Goal: Task Accomplishment & Management: Manage account settings

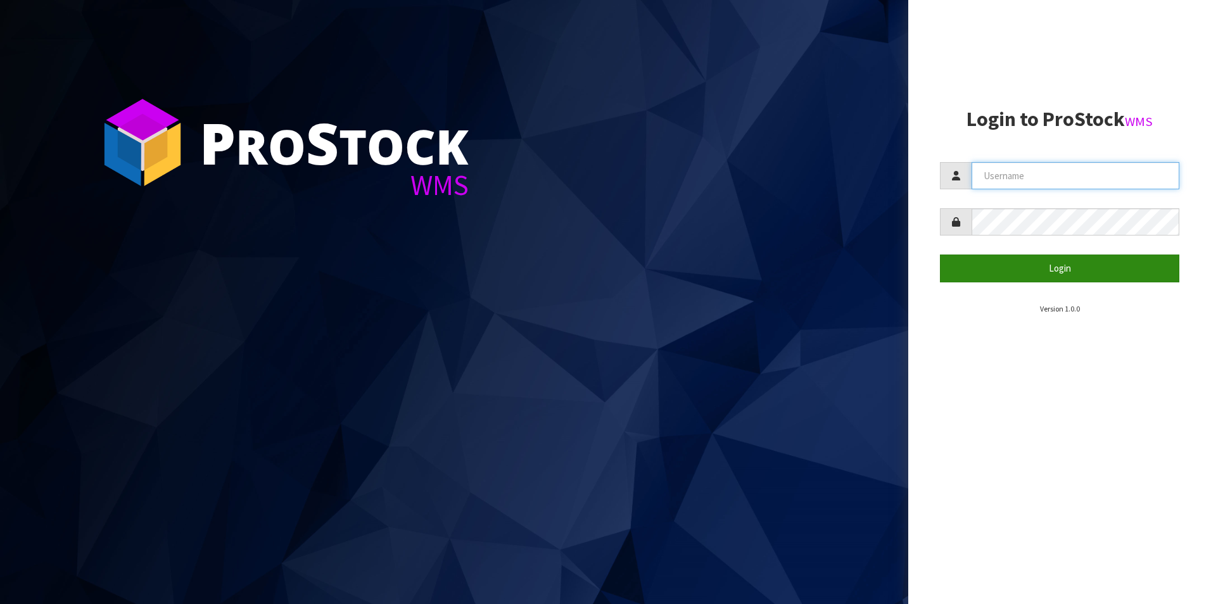
type input "[PERSON_NAME][EMAIL_ADDRESS][DOMAIN_NAME]"
click at [1047, 267] on button "Login" at bounding box center [1059, 268] width 239 height 27
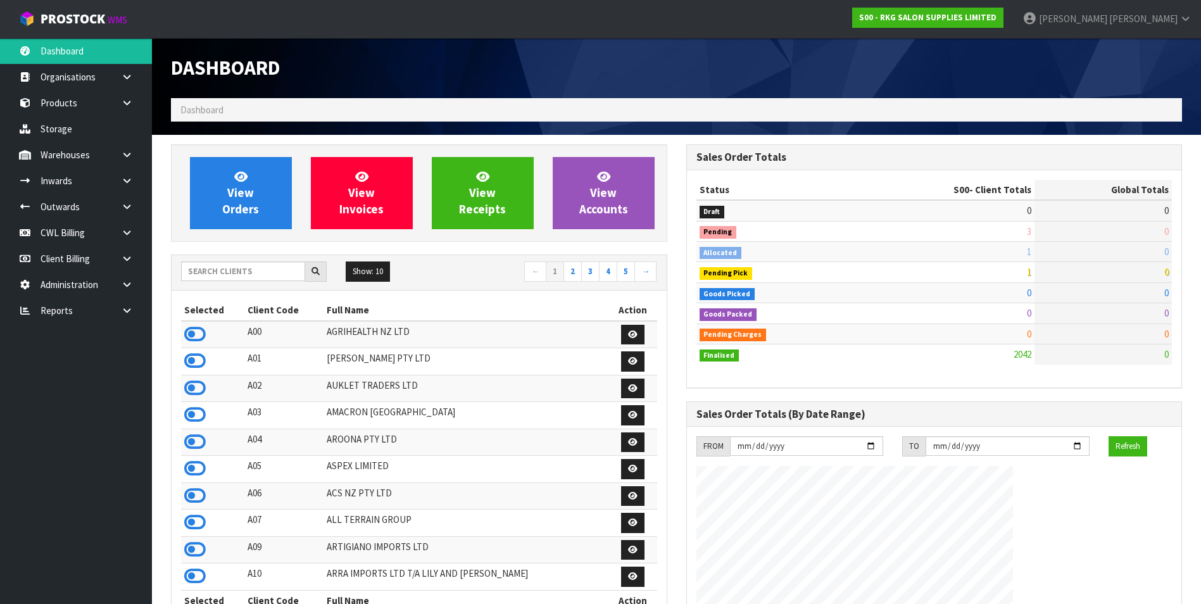
scroll to position [959, 515]
click at [129, 313] on icon at bounding box center [127, 310] width 12 height 9
click at [99, 365] on link "CWL" at bounding box center [76, 363] width 152 height 26
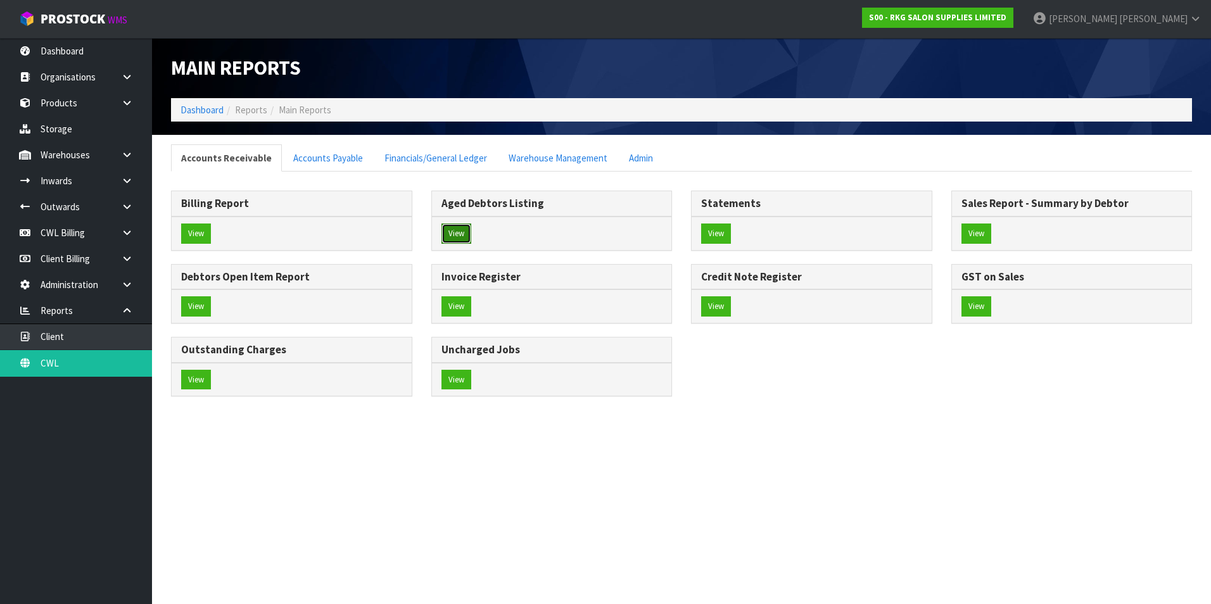
click at [463, 230] on button "View" at bounding box center [456, 234] width 30 height 20
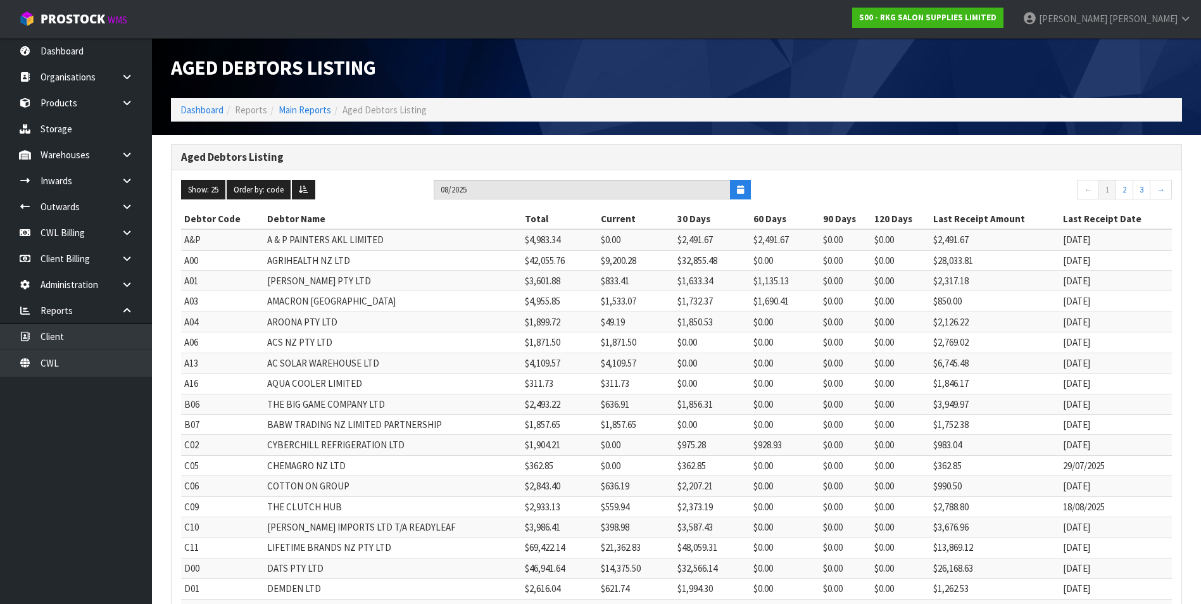
scroll to position [239, 0]
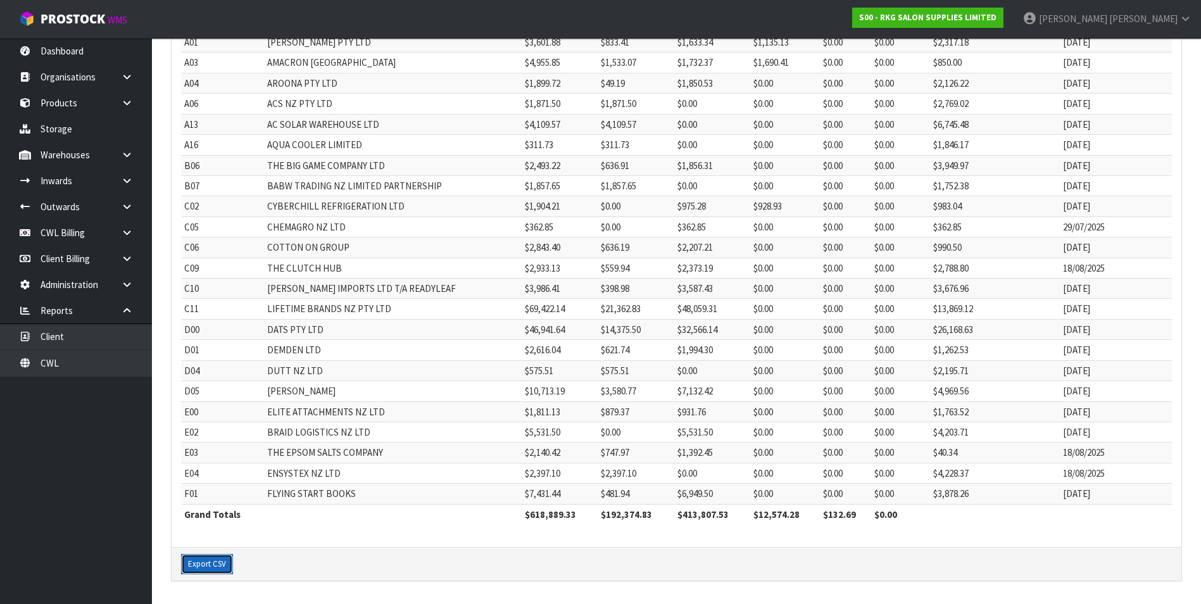
click at [209, 561] on button "Export CSV" at bounding box center [207, 564] width 52 height 20
click at [56, 234] on link "CWL Billing" at bounding box center [76, 233] width 152 height 26
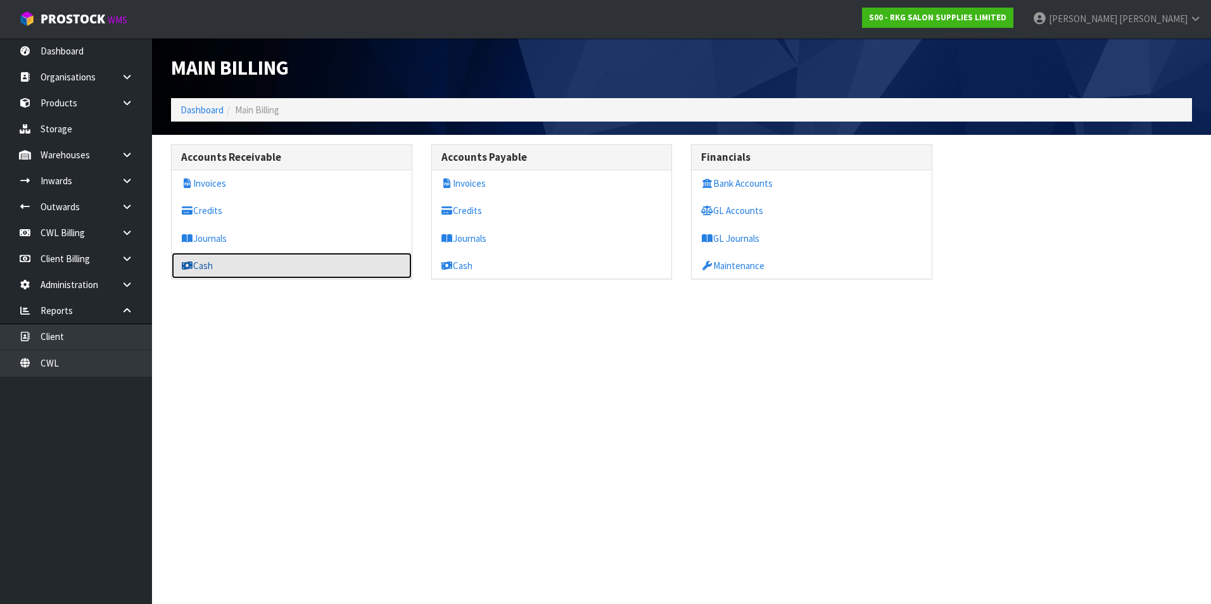
click at [212, 268] on link "Cash" at bounding box center [292, 266] width 240 height 26
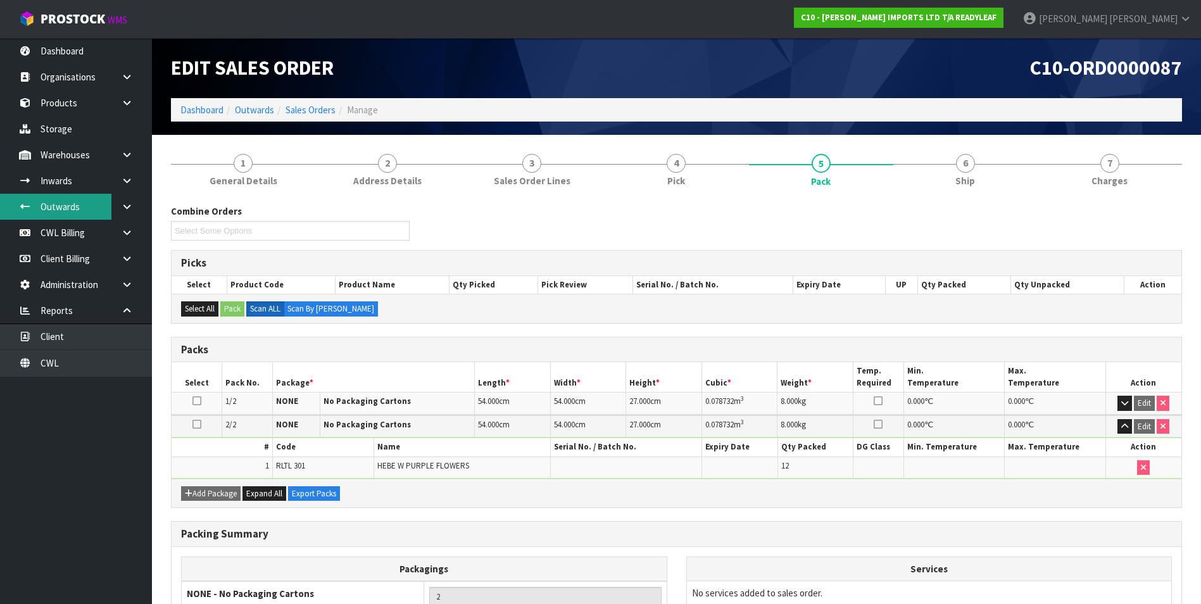
scroll to position [12, 0]
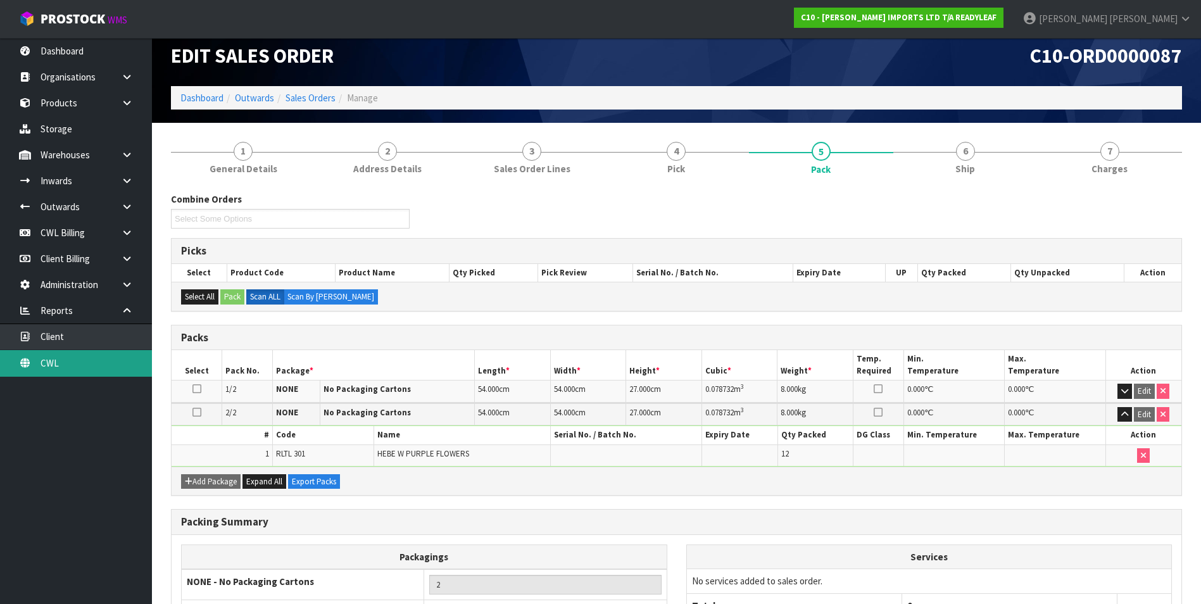
click at [84, 365] on link "CWL" at bounding box center [76, 363] width 152 height 26
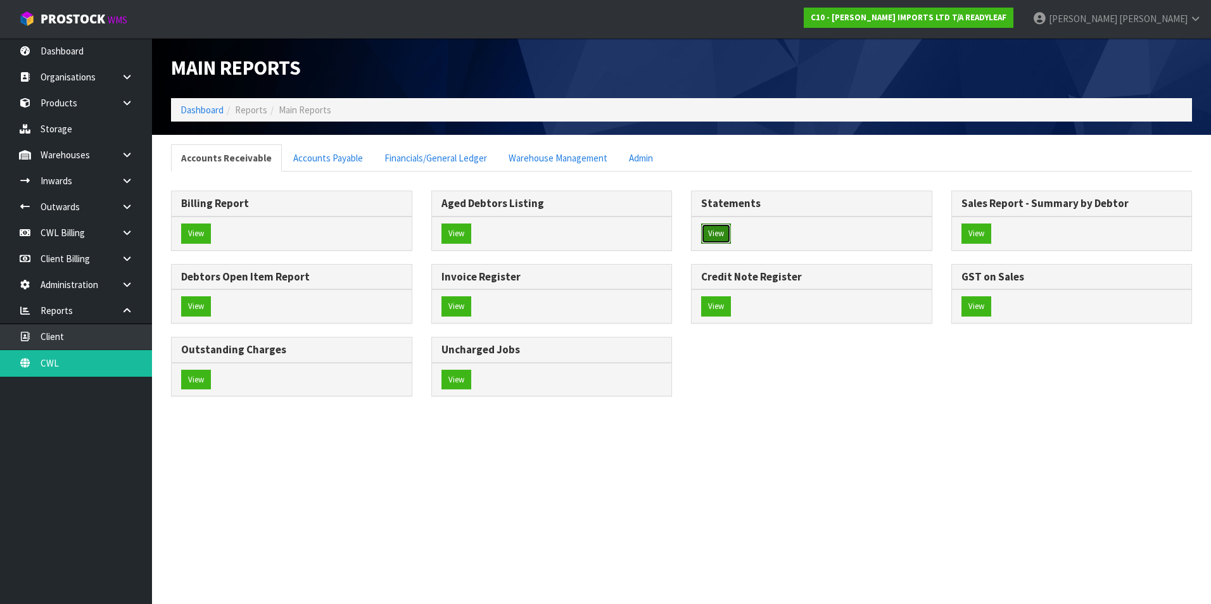
click at [725, 231] on button "View" at bounding box center [716, 234] width 30 height 20
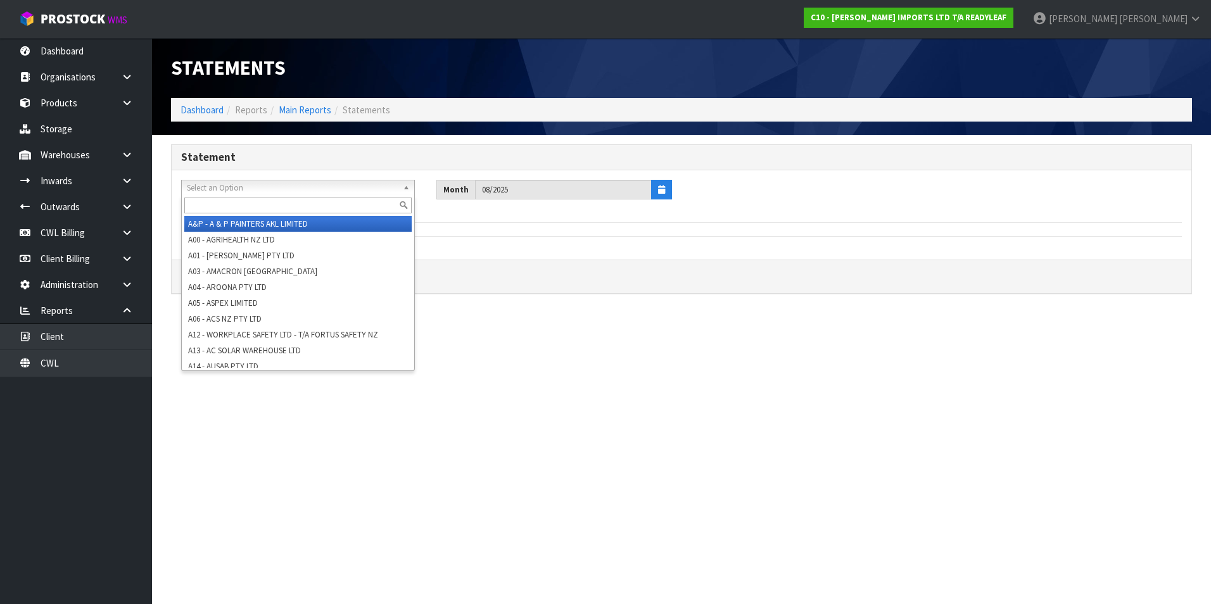
click at [284, 191] on span "Select an Option" at bounding box center [292, 187] width 211 height 15
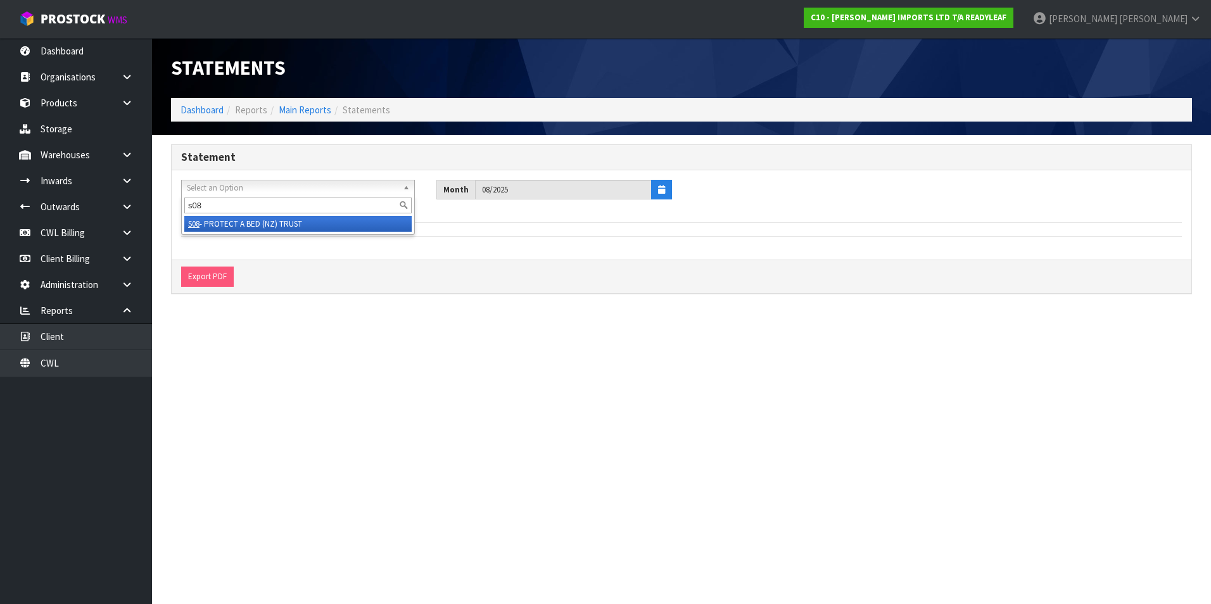
type input "s08"
click at [277, 220] on li "S08 - PROTECT A BED (NZ) TRUST" at bounding box center [297, 224] width 227 height 16
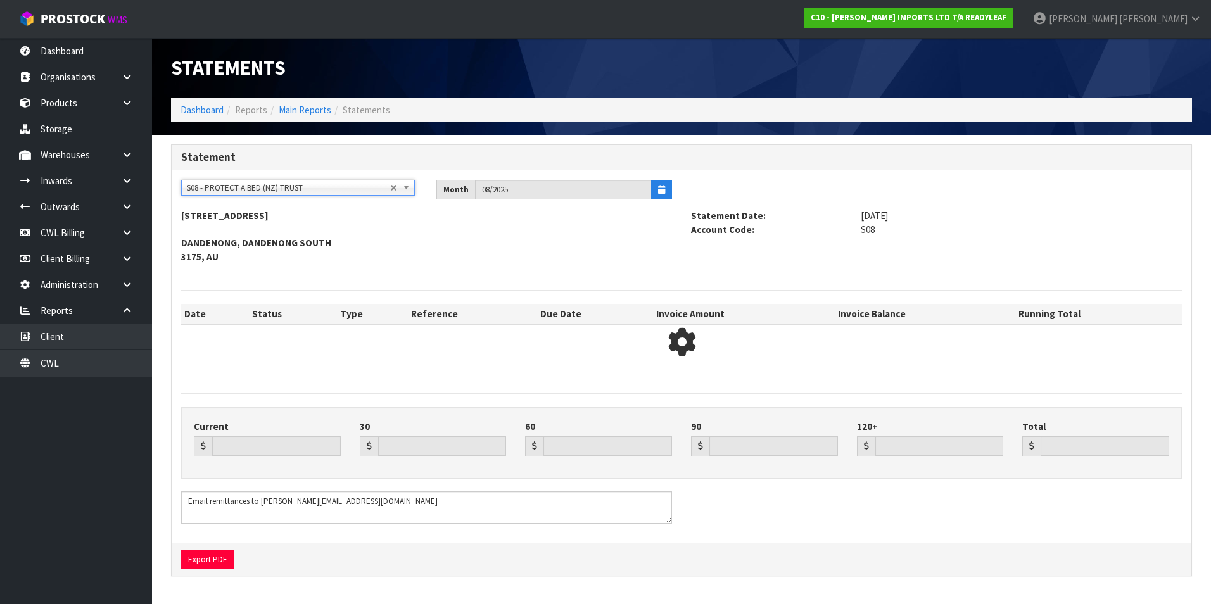
type input "16558.10"
type input "58847.99"
type input "0.00"
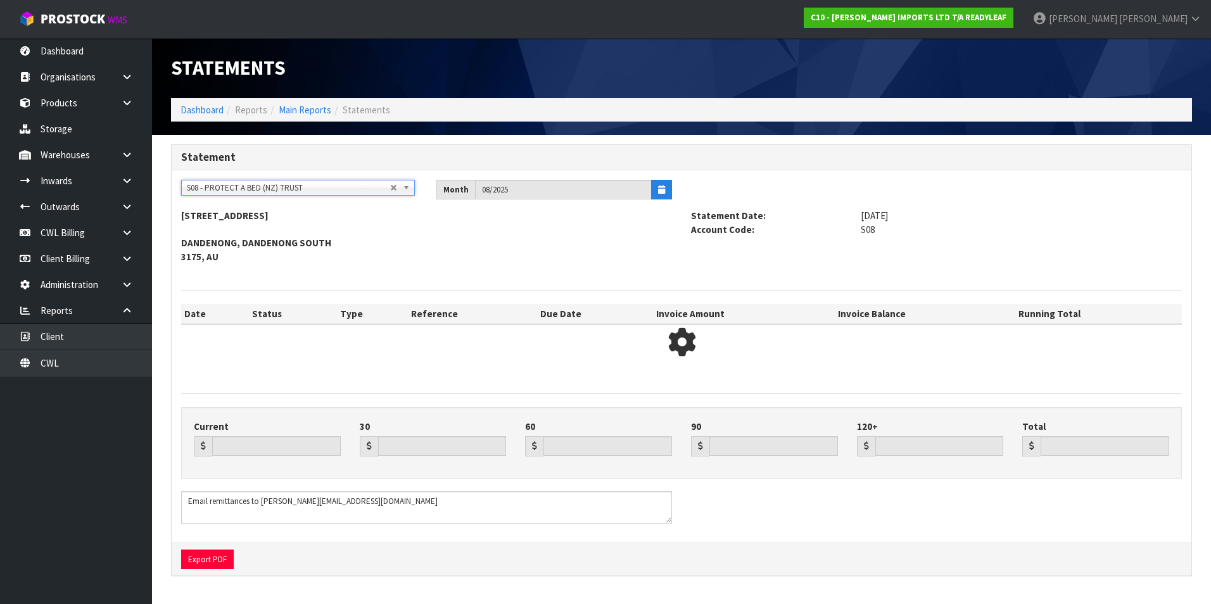
type input "75406.09"
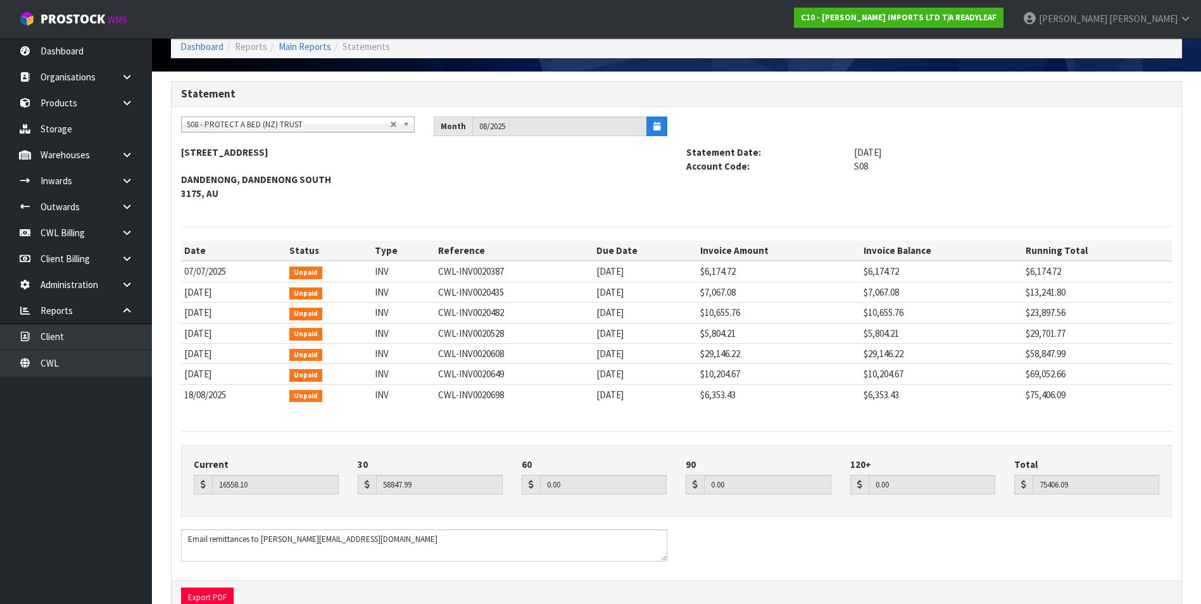
scroll to position [1624, 0]
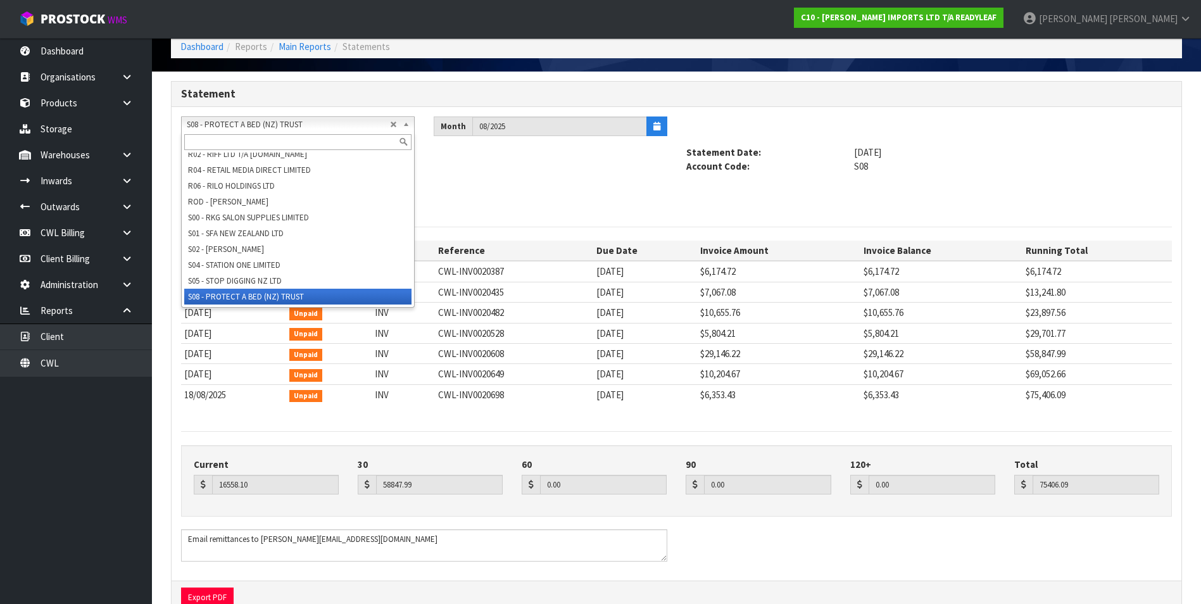
click at [207, 125] on span "S08 - PROTECT A BED (NZ) TRUST" at bounding box center [288, 124] width 203 height 15
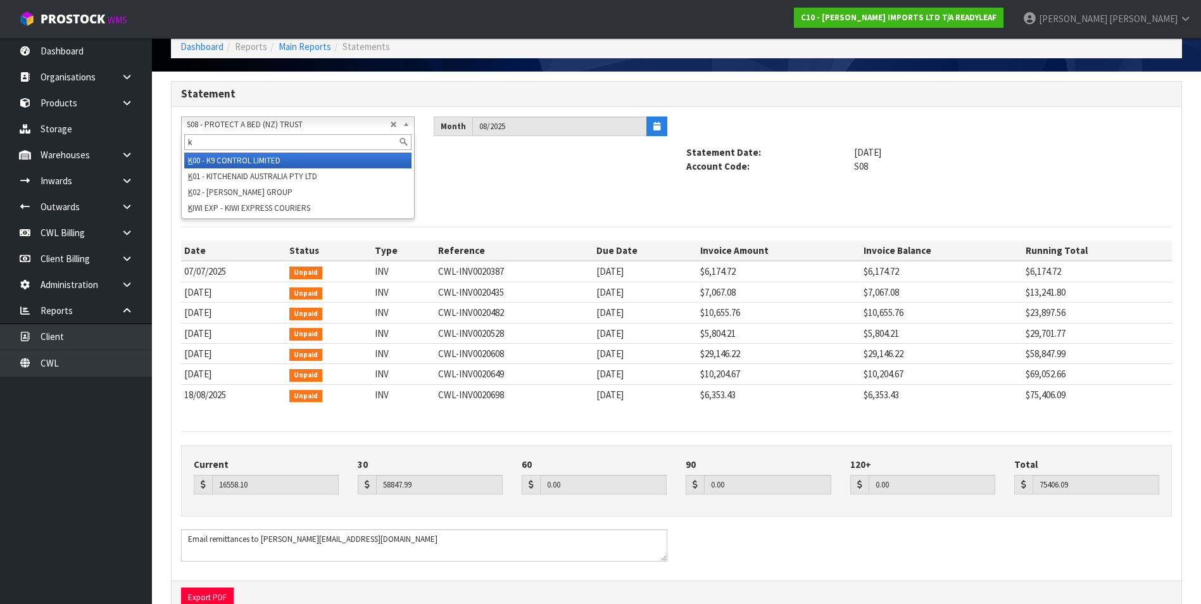
scroll to position [0, 0]
type input "kit"
click at [241, 158] on li "K01 - KIT CHENAID AUSTRALIA PTY LTD" at bounding box center [297, 161] width 227 height 16
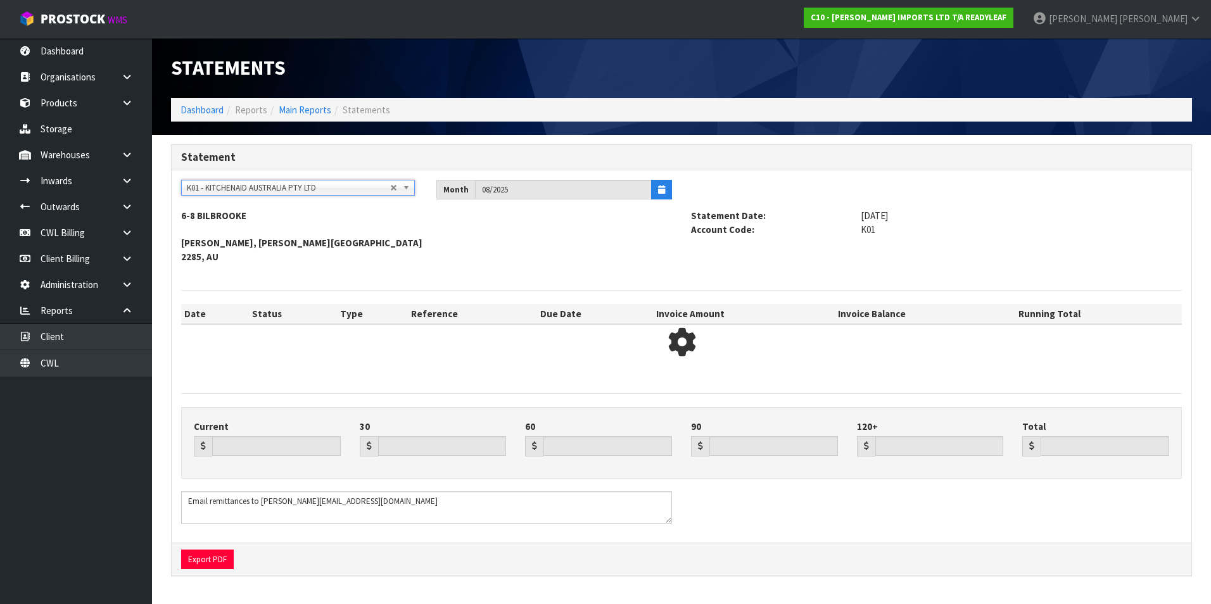
type input "39712.49"
type input "98337.80"
type input "0.00"
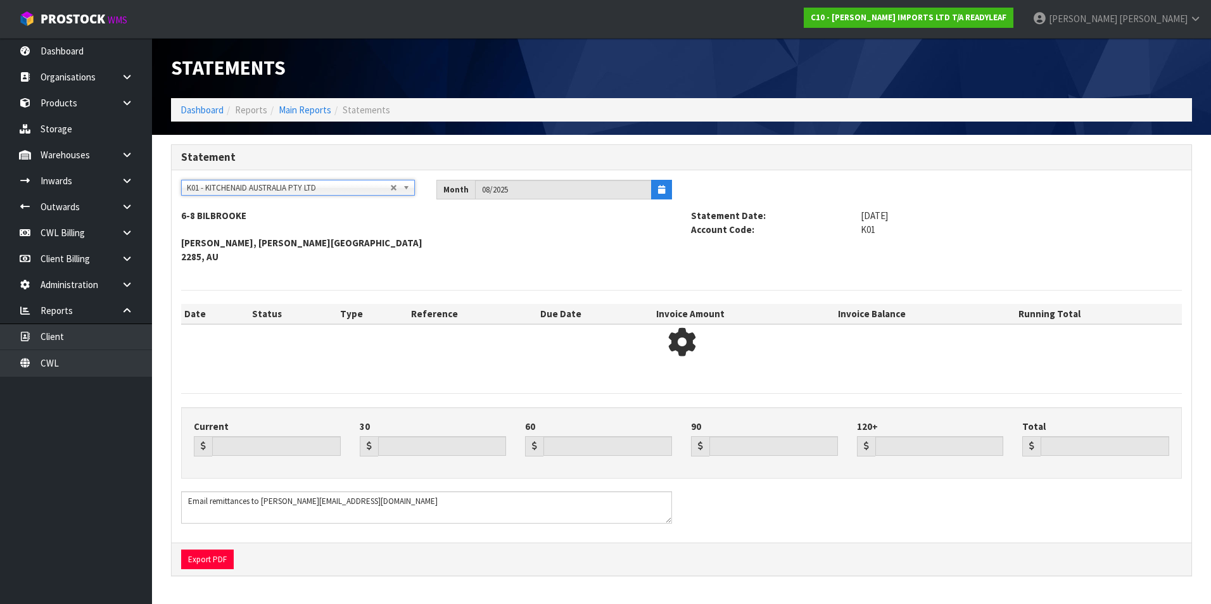
type input "138050.29"
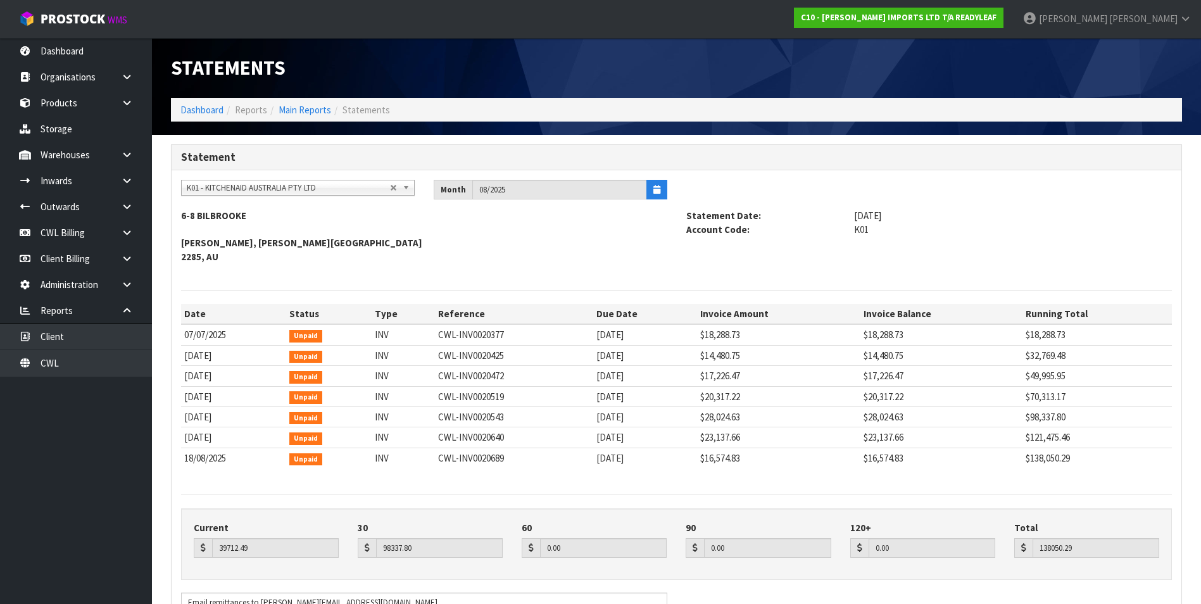
drag, startPoint x: 231, startPoint y: 178, endPoint x: 229, endPoint y: 186, distance: 7.8
click at [231, 179] on div "A&P - A & P PAINTERS AKL LIMITED A00 - AGRIHEALTH NZ LTD A01 - [PERSON_NAME] PT…" at bounding box center [677, 407] width 1010 height 474
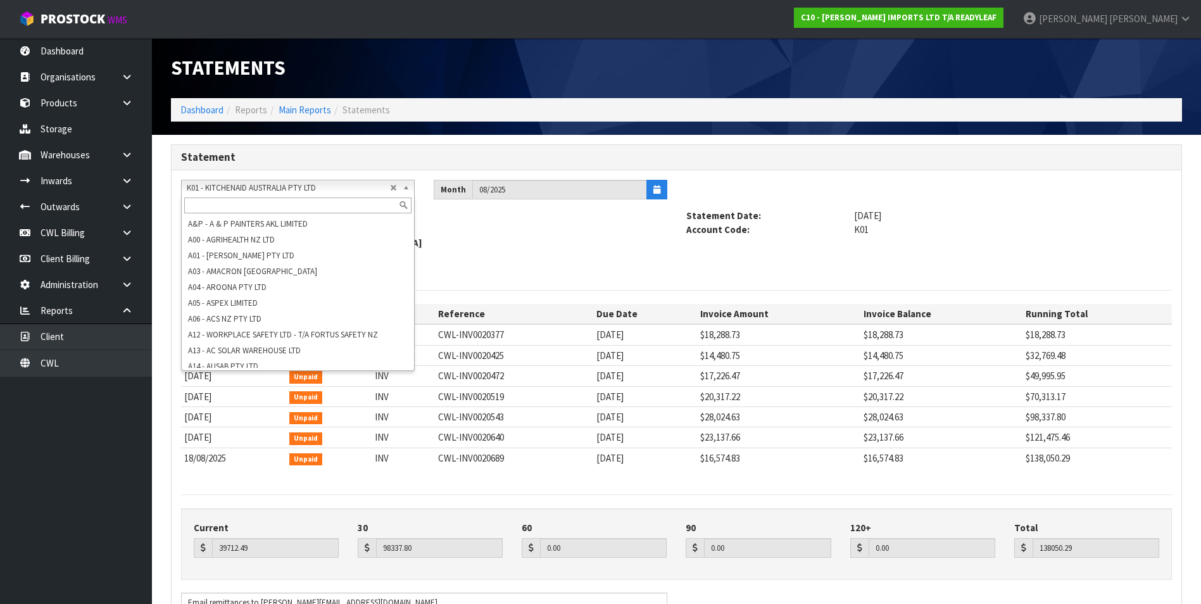
scroll to position [839, 0]
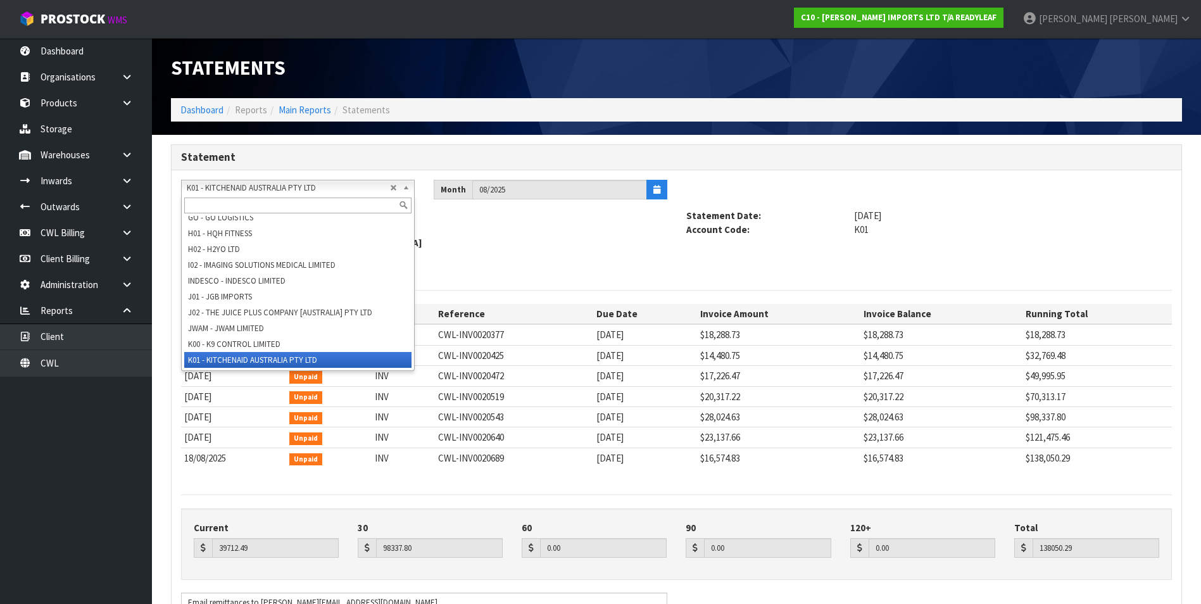
click at [229, 188] on span "K01 - KITCHENAID AUSTRALIA PTY LTD" at bounding box center [288, 187] width 203 height 15
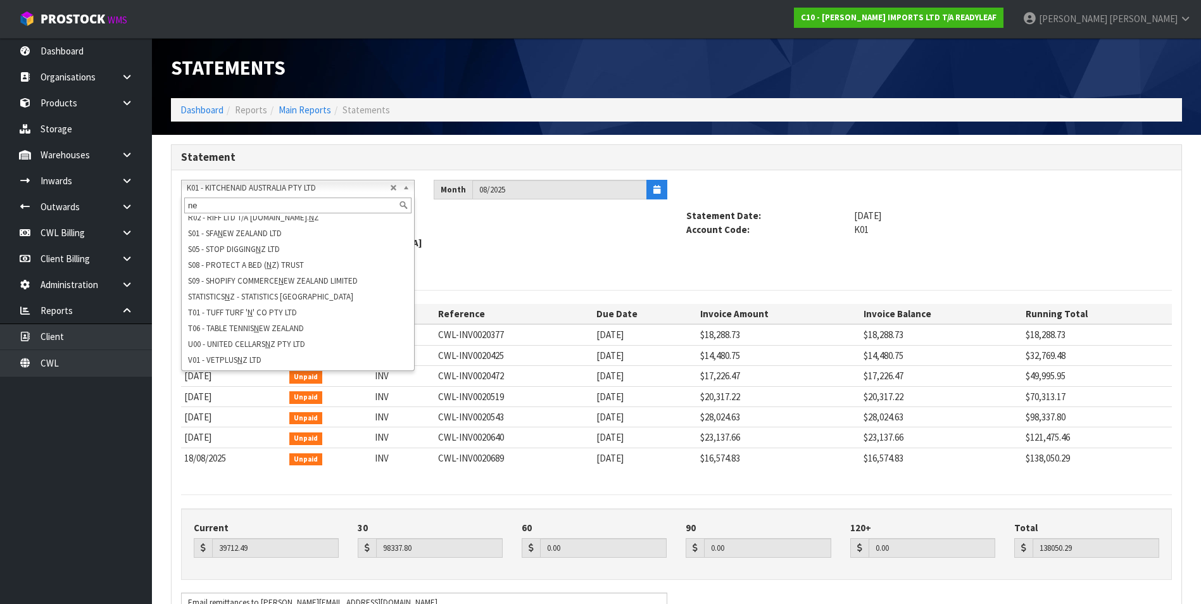
scroll to position [0, 0]
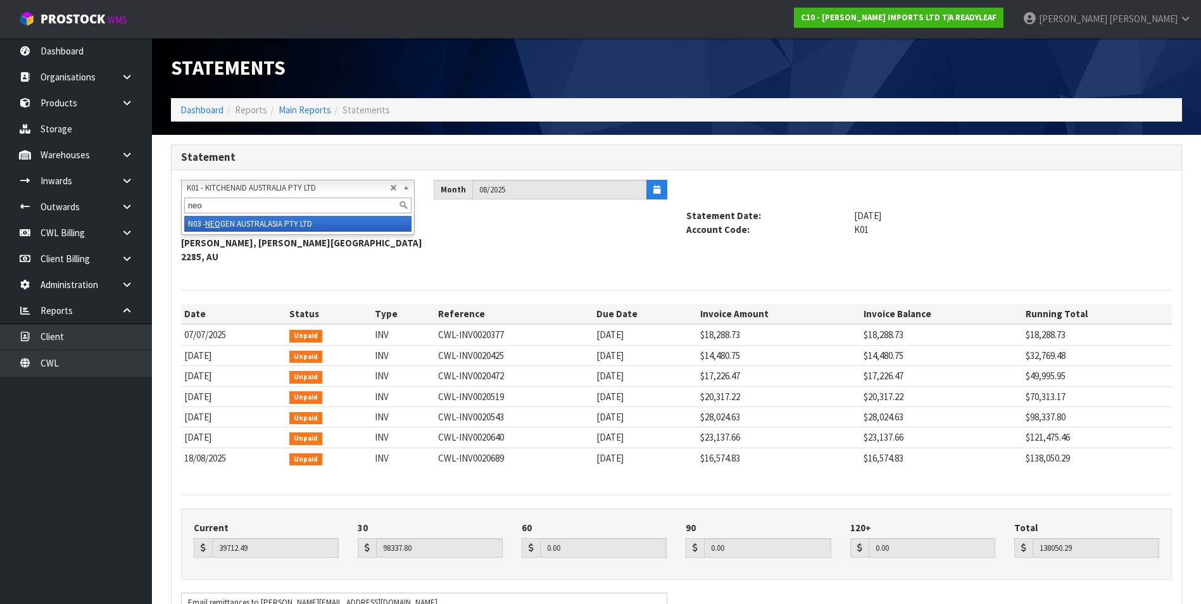
type input "neo"
click at [284, 225] on li "N03 - NEO GEN AUSTRALASIA PTY LTD" at bounding box center [297, 224] width 227 height 16
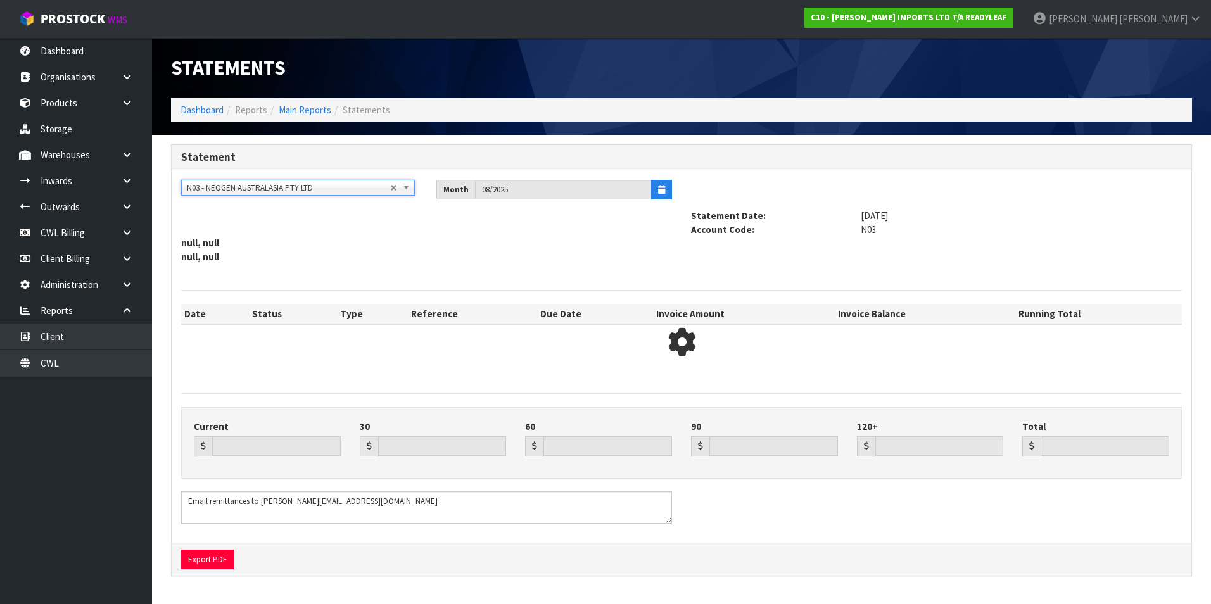
type input "8757.56"
type input "9442.34"
type input "0.00"
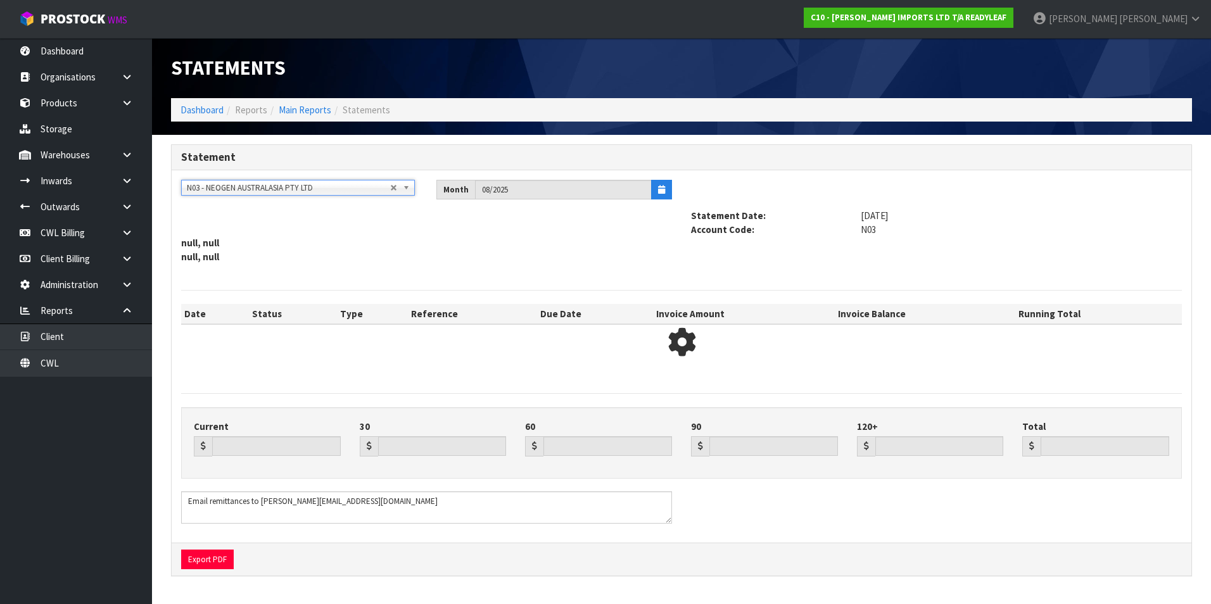
type input "18199.90"
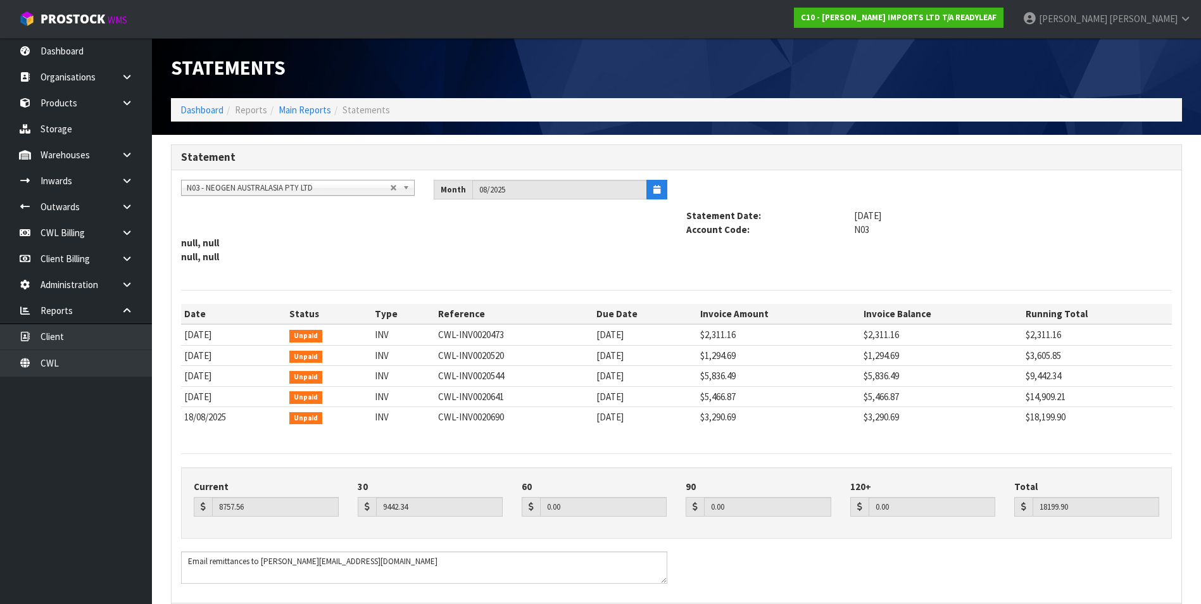
click at [1052, 307] on th "Running Total" at bounding box center [1097, 314] width 149 height 20
click at [278, 183] on span "N03 - NEOGEN AUSTRALASIA PTY LTD" at bounding box center [288, 187] width 203 height 15
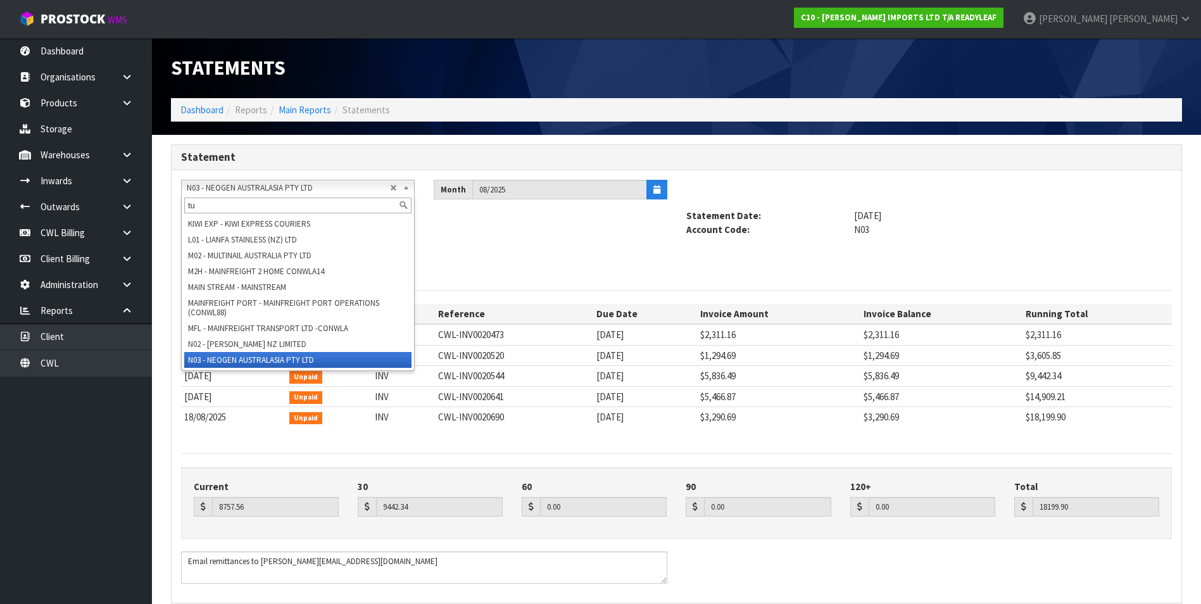
scroll to position [0, 0]
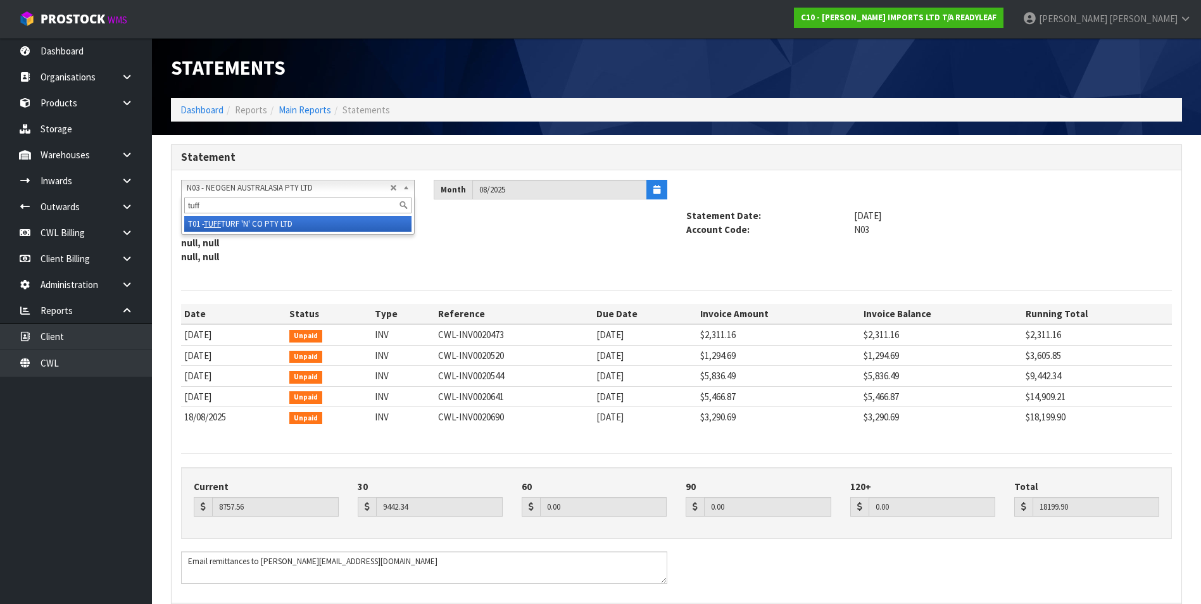
type input "tuff"
click at [282, 224] on li "T01 - TUFF TURF 'N' CO PTY LTD" at bounding box center [297, 224] width 227 height 16
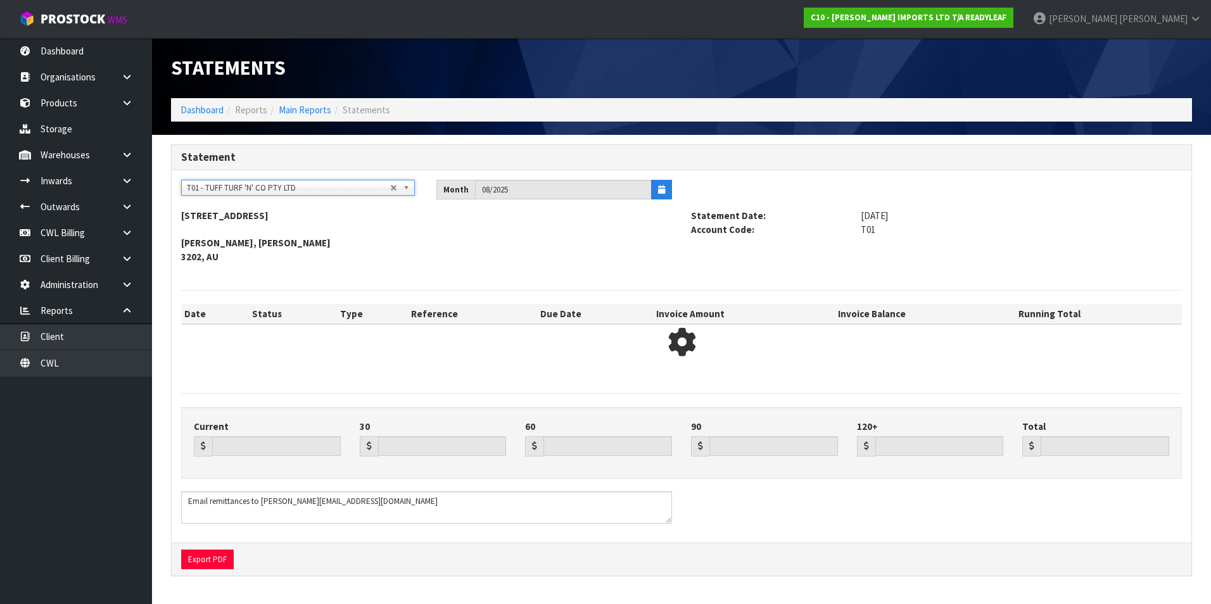
type input "5892.64"
type input "15894.89"
type input "0.00"
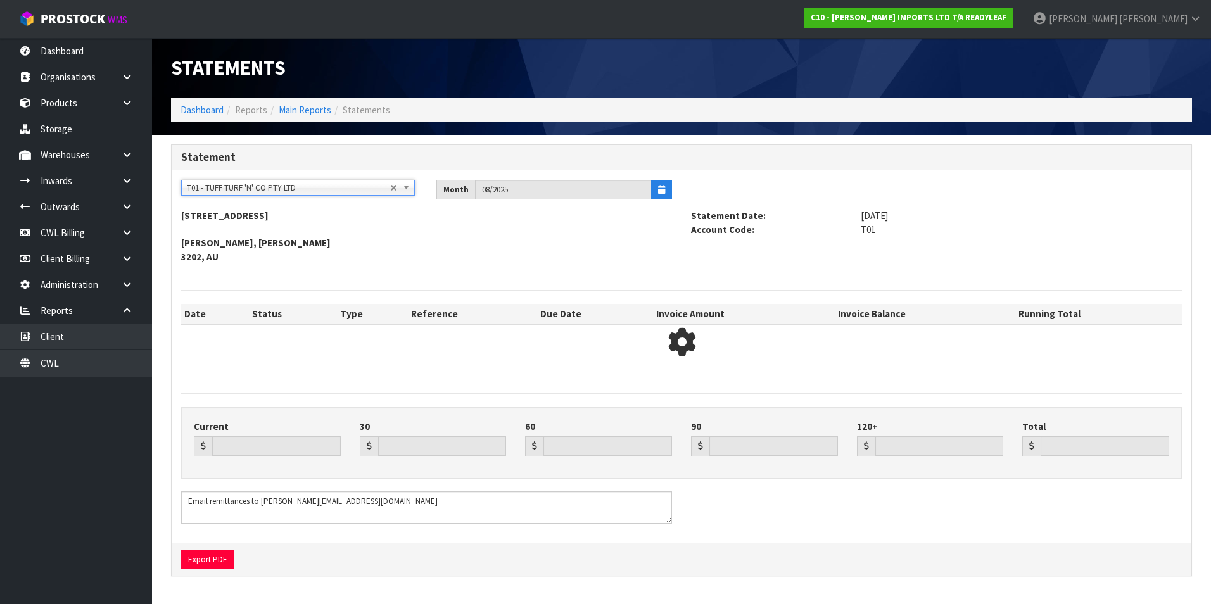
type input "21787.53"
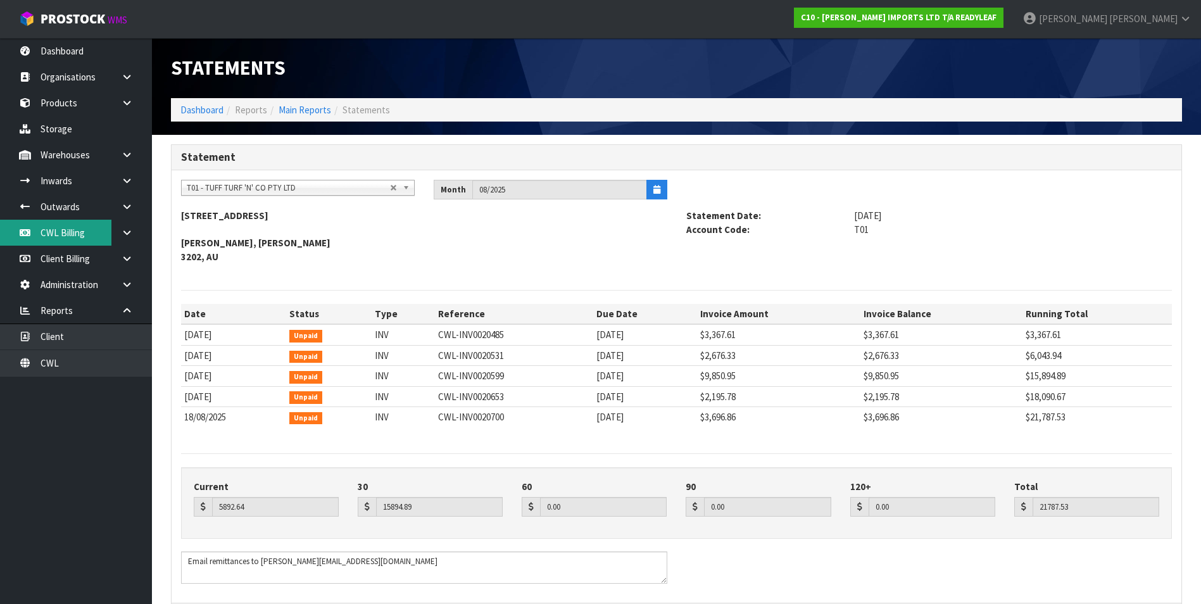
click at [70, 235] on link "CWL Billing" at bounding box center [76, 233] width 152 height 26
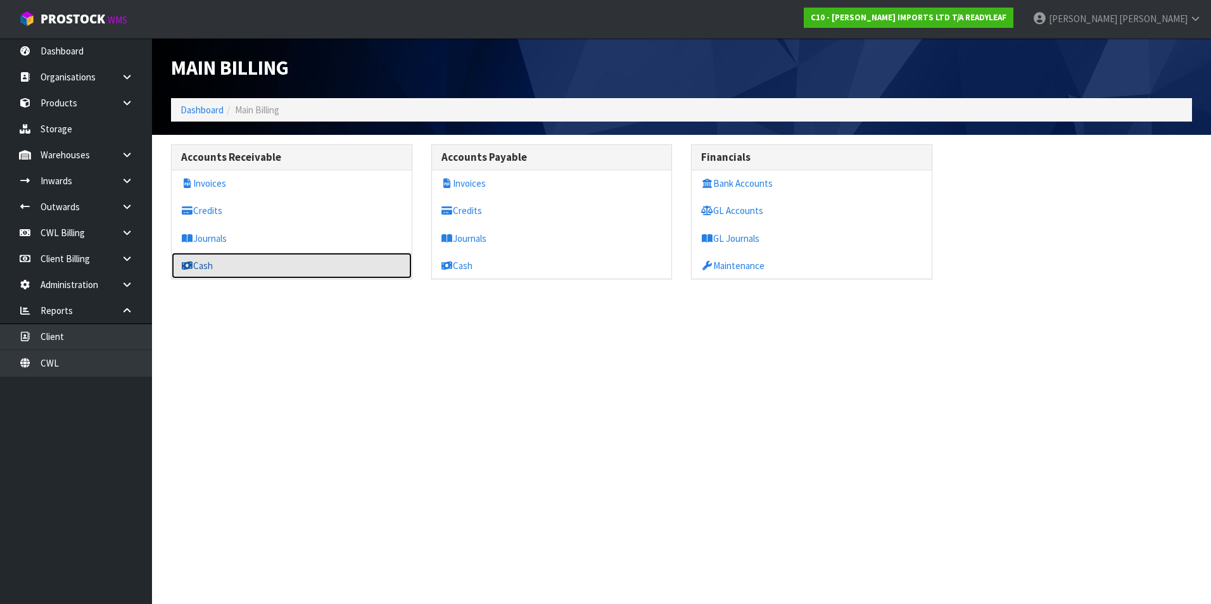
click at [254, 270] on link "Cash" at bounding box center [292, 266] width 240 height 26
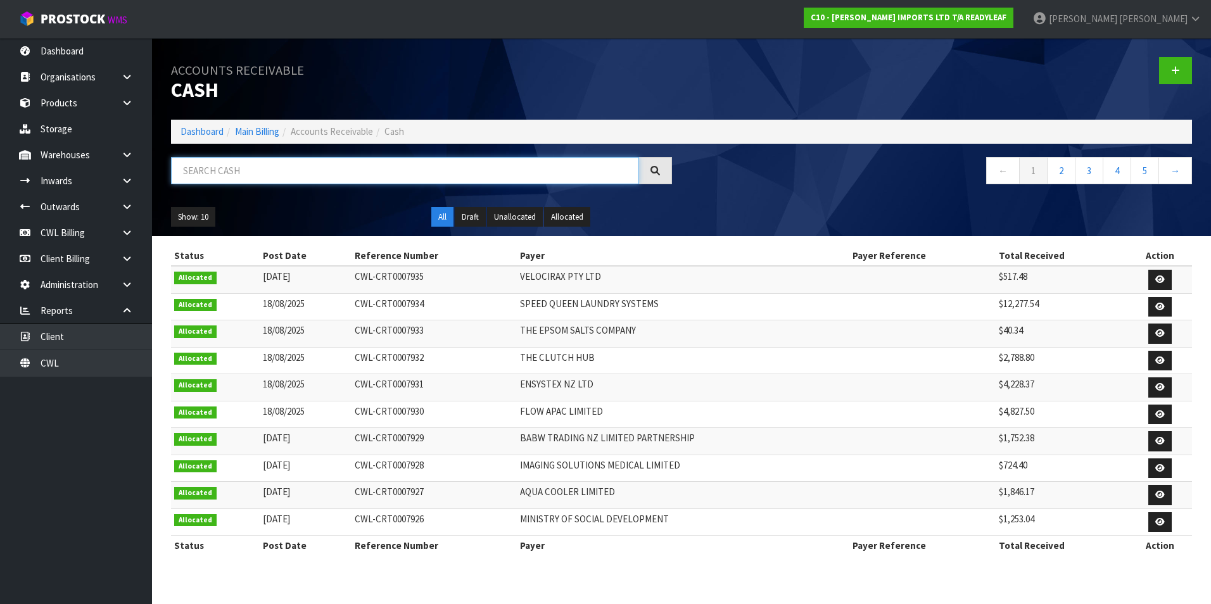
click at [185, 172] on input "text" at bounding box center [405, 170] width 468 height 27
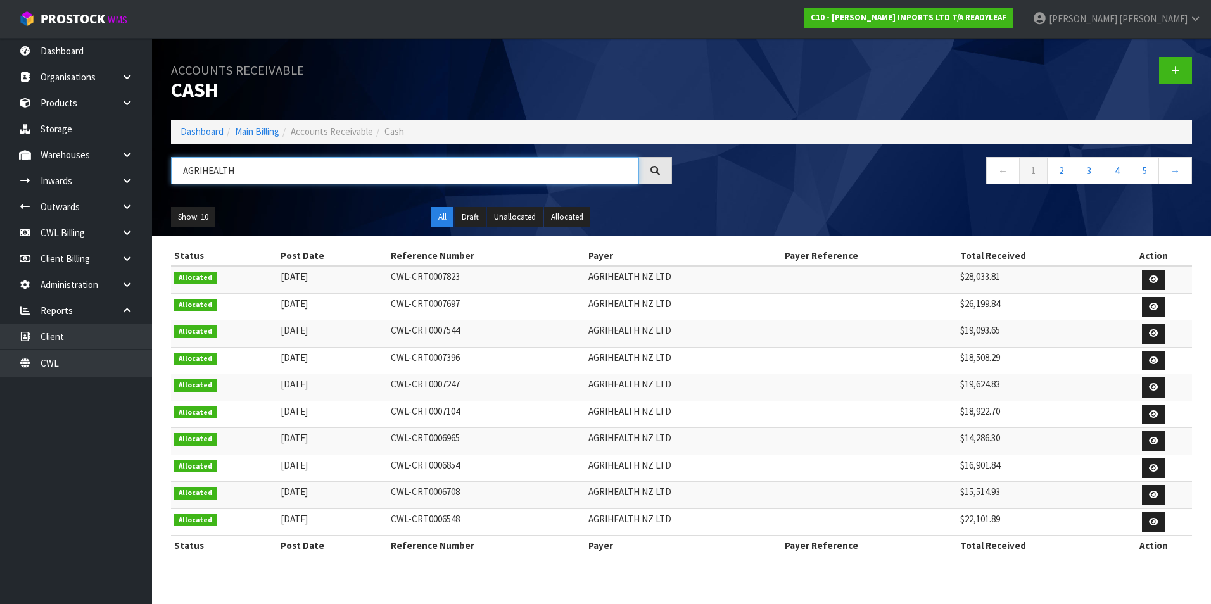
type input "AGRIHEALTH"
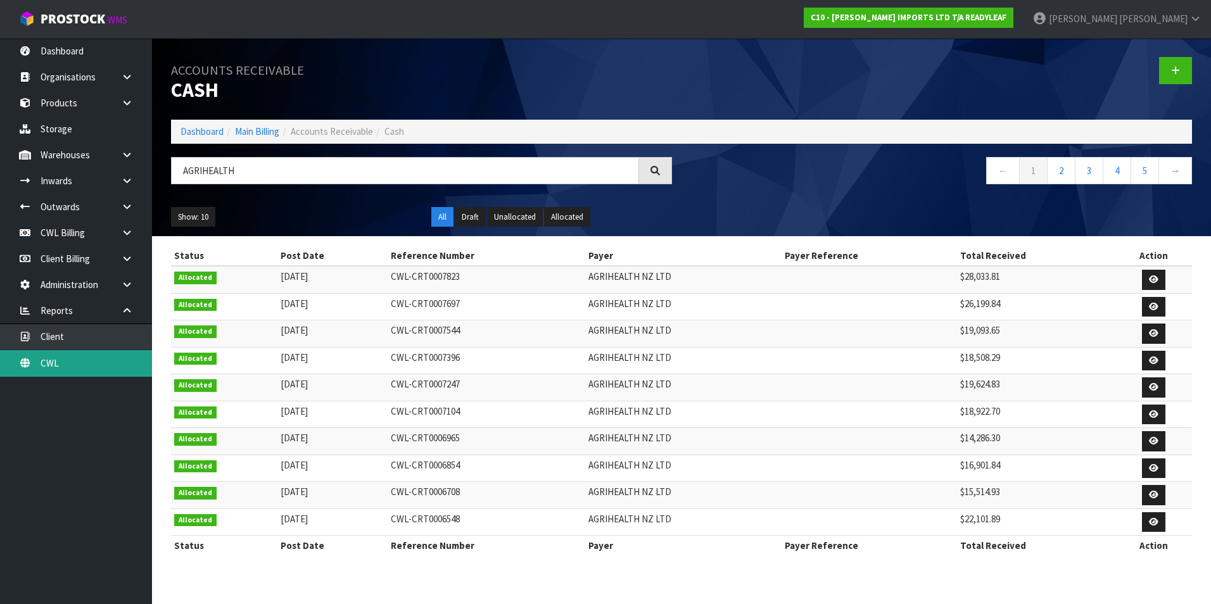
click at [87, 359] on link "CWL" at bounding box center [76, 363] width 152 height 26
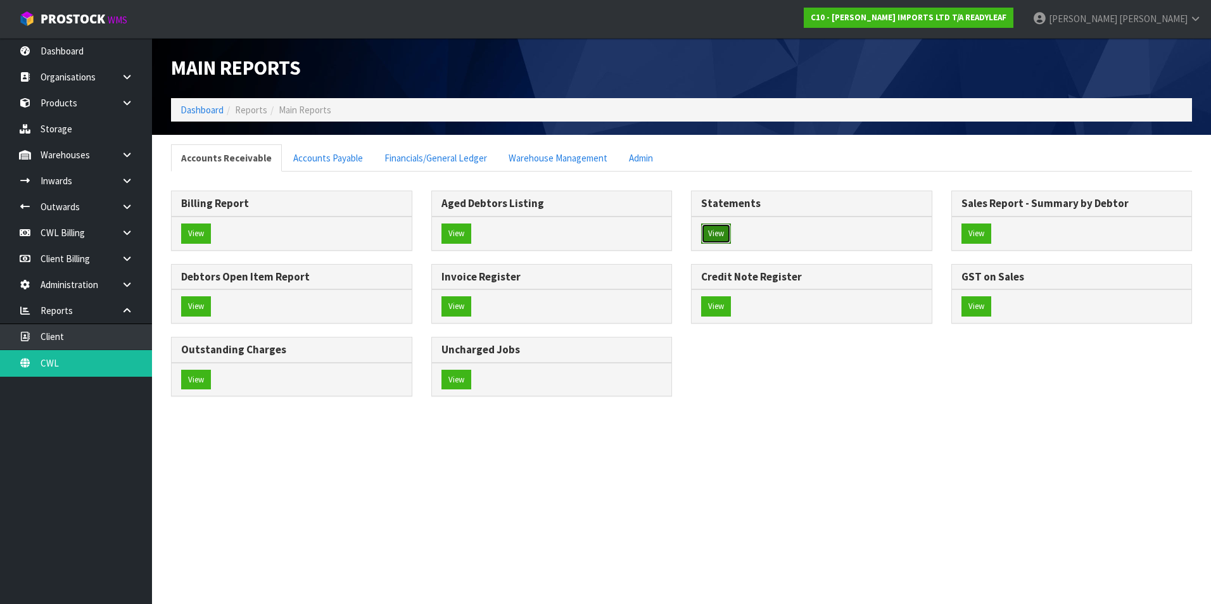
click at [717, 233] on button "View" at bounding box center [716, 234] width 30 height 20
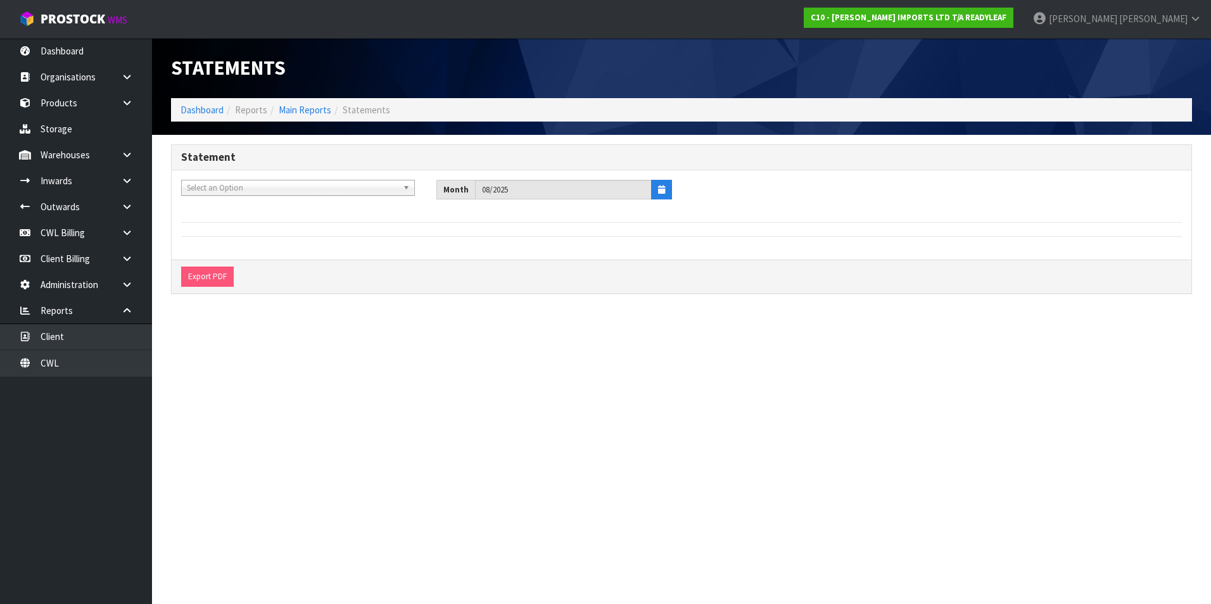
click at [230, 189] on span "Select an Option" at bounding box center [292, 187] width 211 height 15
type input "agr"
click at [248, 225] on li "A00 - AGR IHEALTH NZ LTD" at bounding box center [297, 224] width 227 height 16
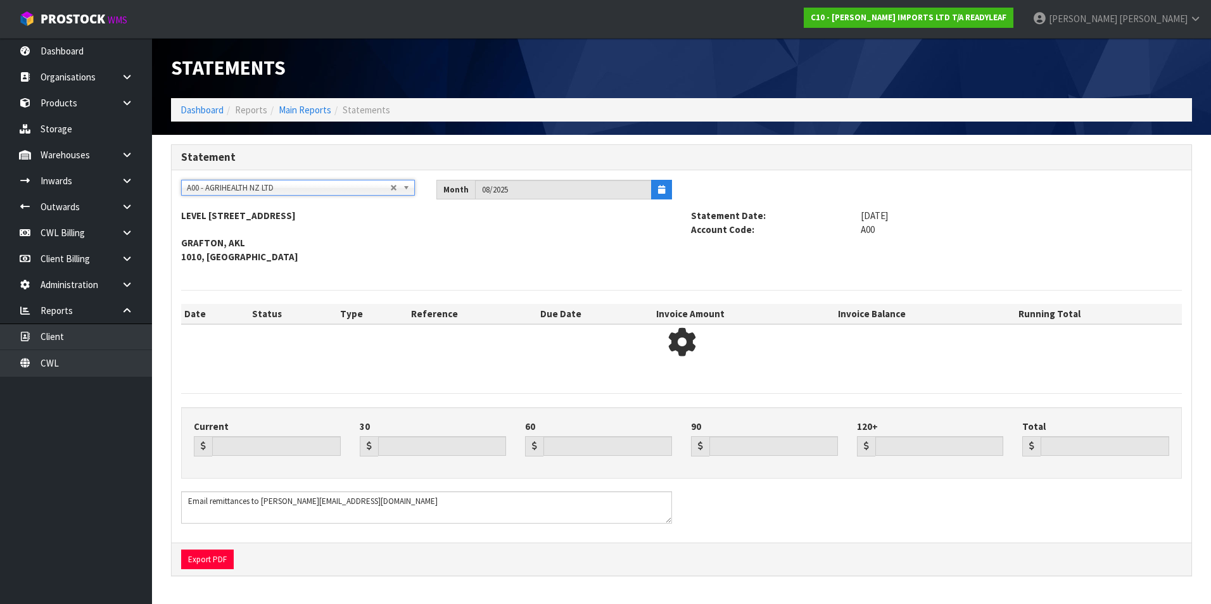
type input "9200.28"
type input "32855.48"
type input "0.00"
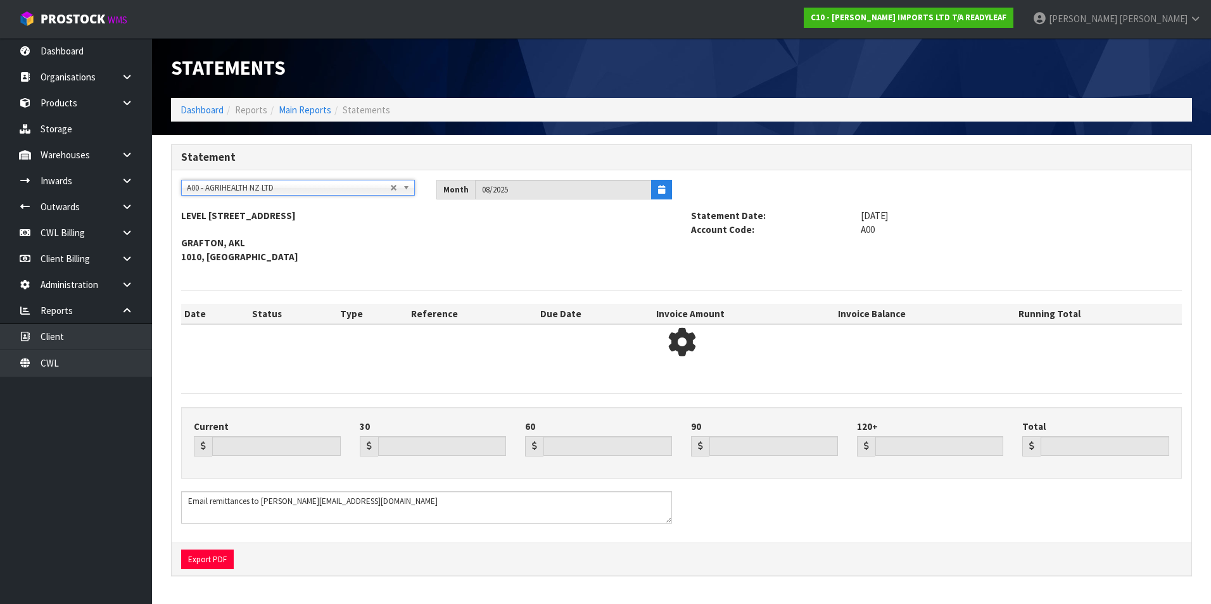
type input "42055.76"
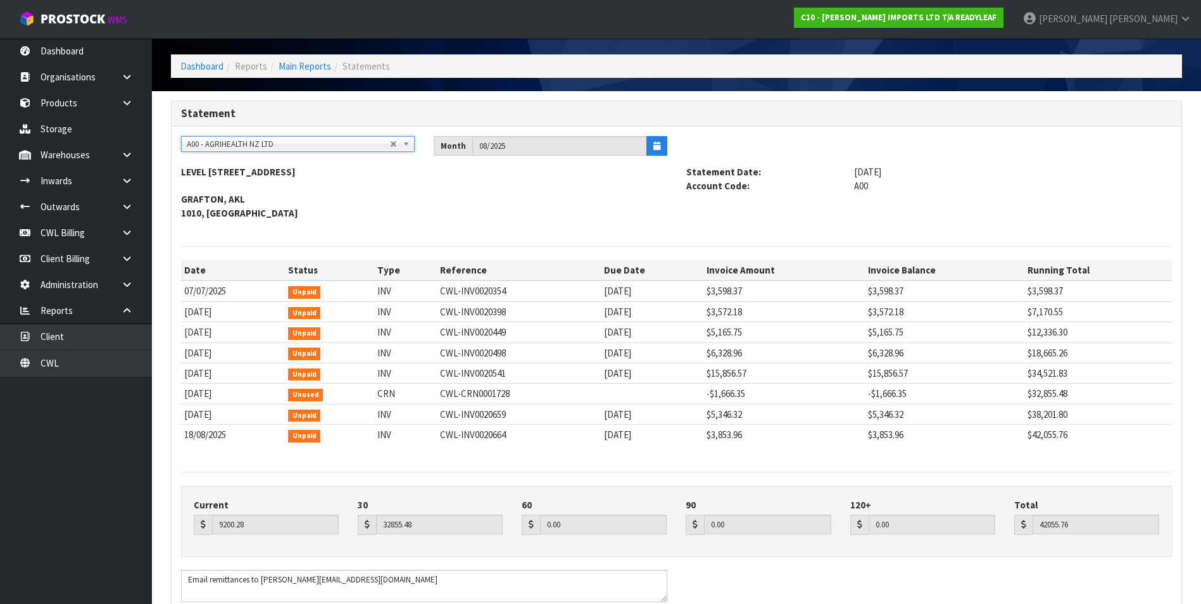
scroll to position [63, 0]
